Goal: Check status: Check status

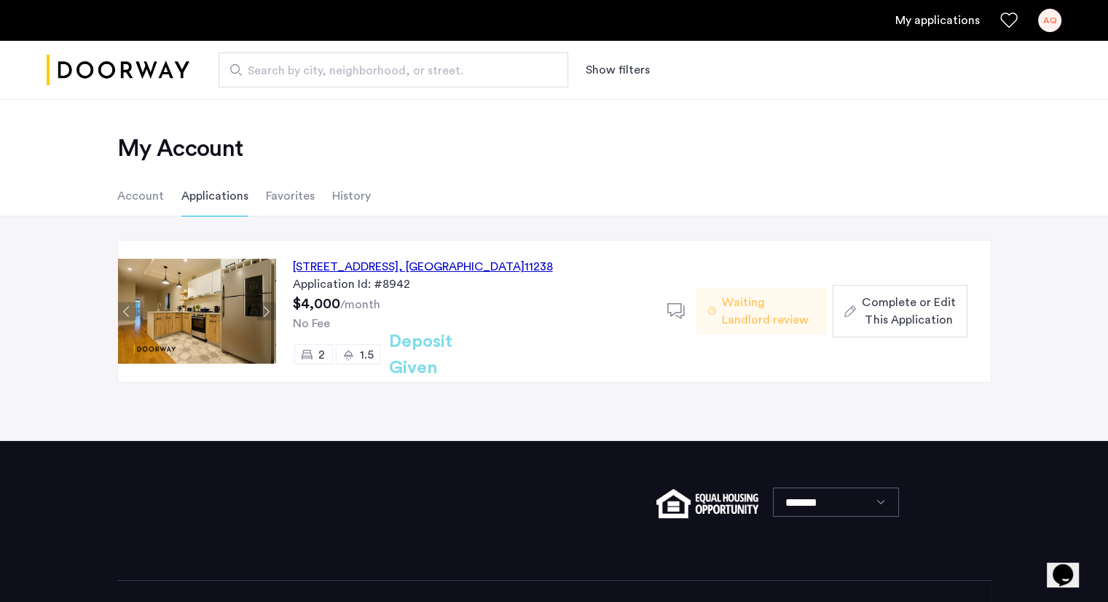
click at [474, 263] on span ", [GEOGRAPHIC_DATA]" at bounding box center [462, 267] width 126 height 12
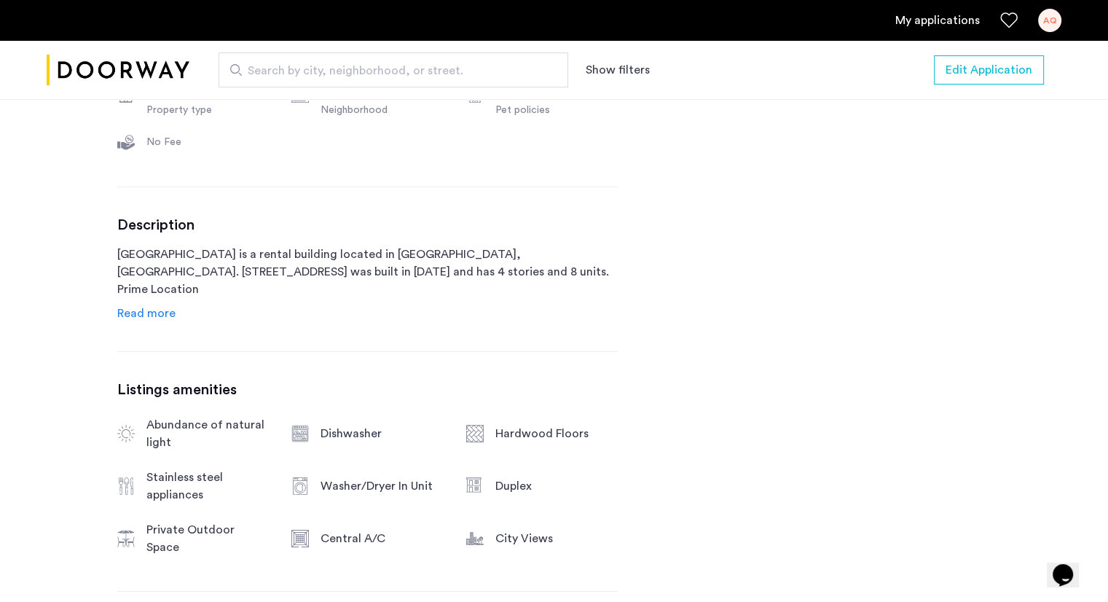
scroll to position [627, 0]
click at [146, 301] on div "Description 597 Park Place is a rental building located in Brooklyn, NY. 597 Pa…" at bounding box center [367, 269] width 500 height 106
click at [146, 307] on span "Read more" at bounding box center [146, 313] width 58 height 12
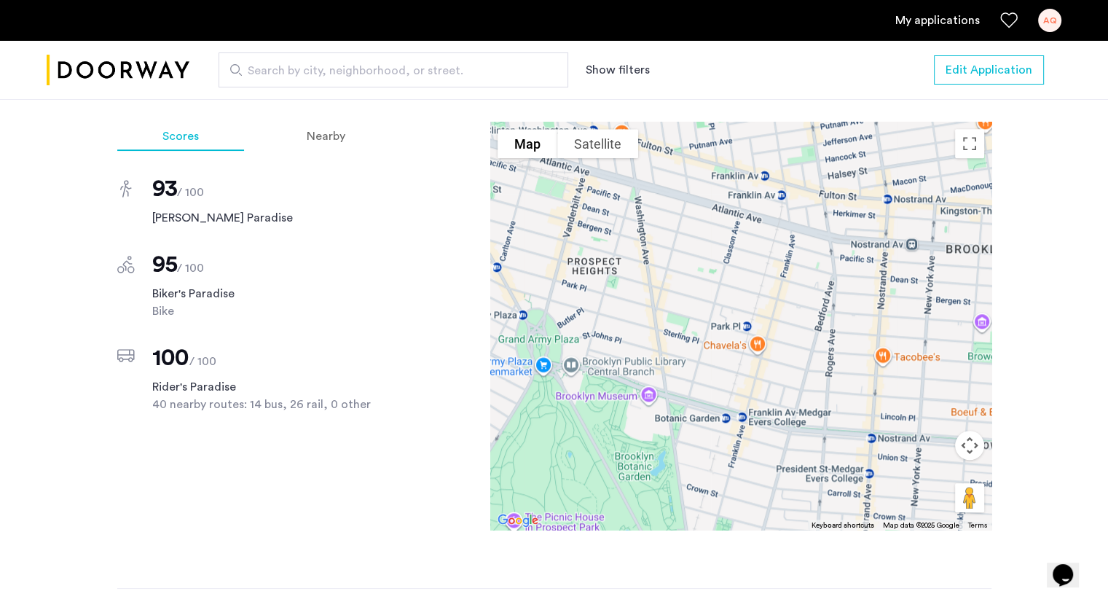
scroll to position [1428, 0]
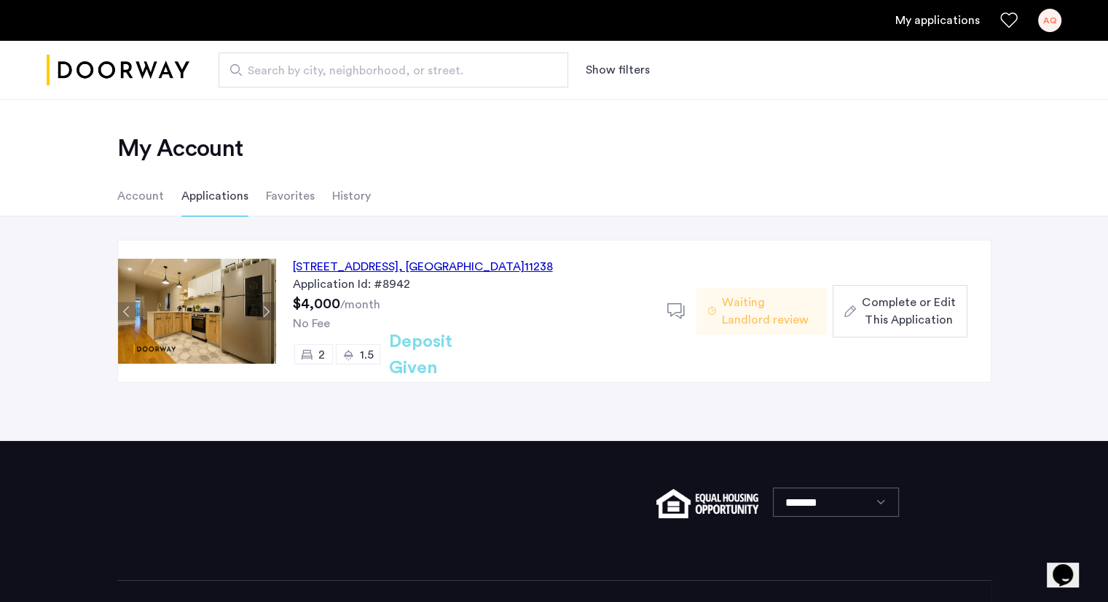
click at [769, 306] on span "Waiting Landlord review" at bounding box center [768, 311] width 93 height 35
